Goal: Information Seeking & Learning: Learn about a topic

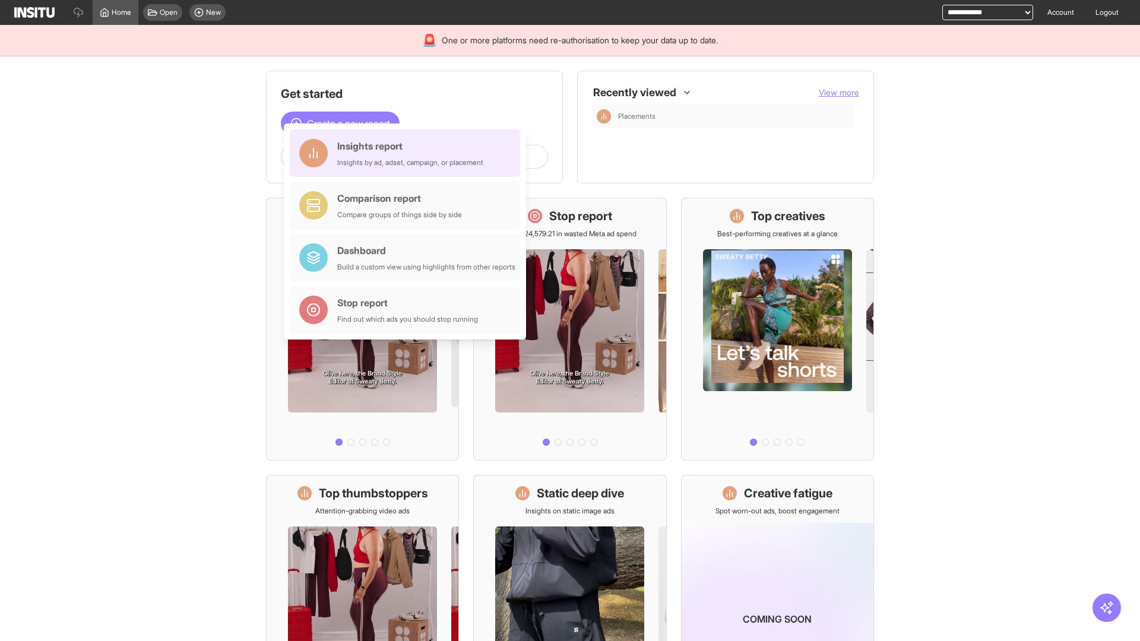
click at [408, 153] on div "Insights report Insights by ad, adset, campaign, or placement" at bounding box center [410, 153] width 146 height 29
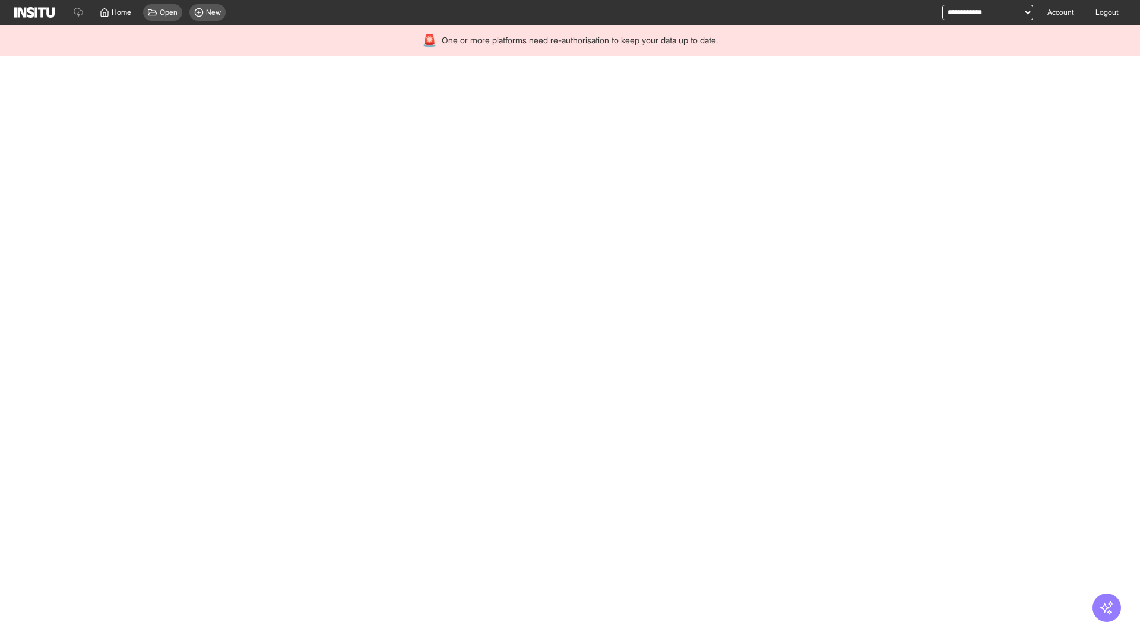
select select "**"
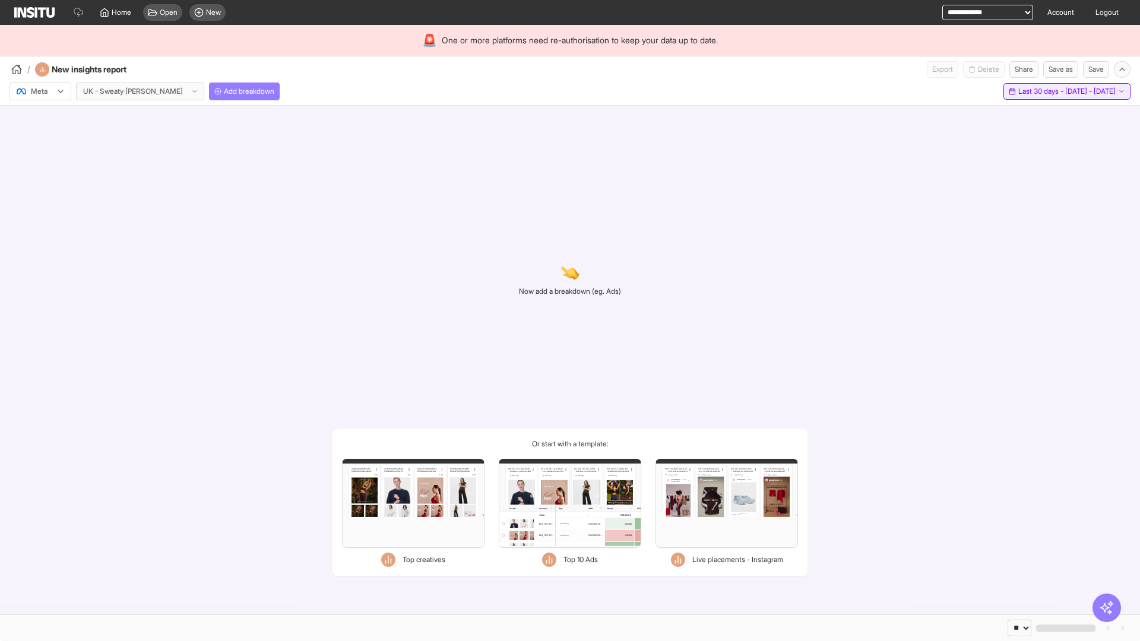
click at [1040, 91] on span "Last 30 days - [DATE] - [DATE]" at bounding box center [1067, 92] width 97 height 10
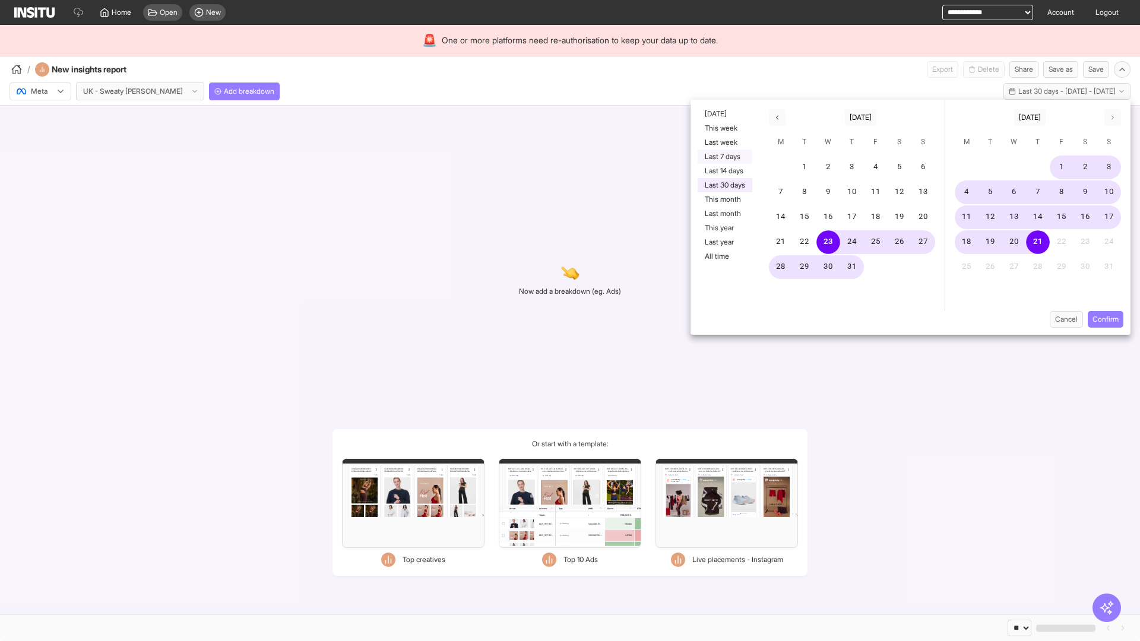
click at [724, 157] on button "Last 7 days" at bounding box center [725, 157] width 55 height 14
